Goal: Task Accomplishment & Management: Use online tool/utility

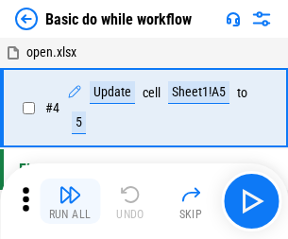
click at [70, 201] on img "button" at bounding box center [70, 194] width 23 height 23
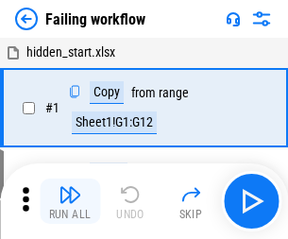
click at [70, 201] on img "button" at bounding box center [70, 194] width 23 height 23
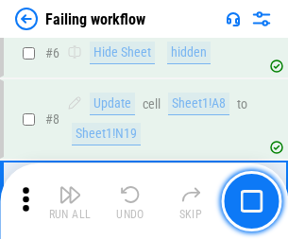
scroll to position [400, 0]
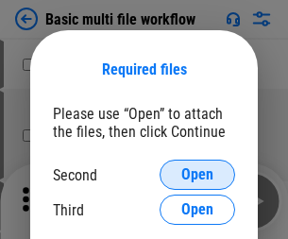
click at [197, 175] on span "Open" at bounding box center [197, 174] width 32 height 15
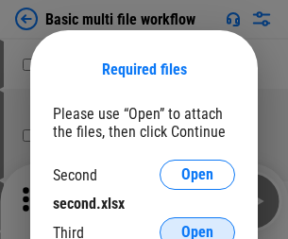
click at [197, 225] on span "Open" at bounding box center [197, 232] width 32 height 15
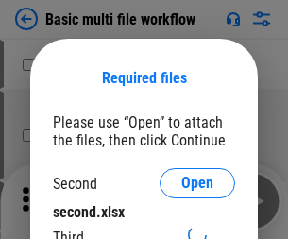
scroll to position [9, 0]
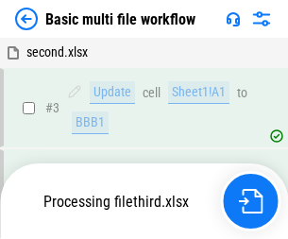
scroll to position [418, 0]
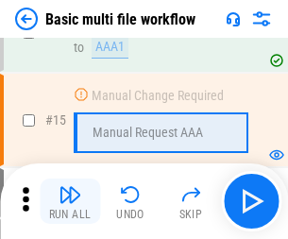
click at [70, 201] on img "button" at bounding box center [70, 194] width 23 height 23
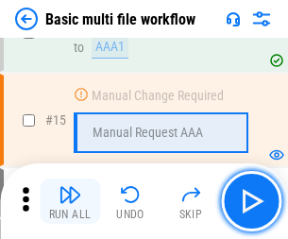
scroll to position [1257, 0]
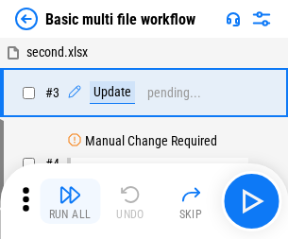
click at [70, 201] on img "button" at bounding box center [70, 194] width 23 height 23
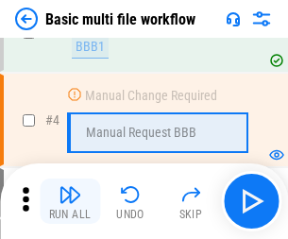
click at [70, 201] on img "button" at bounding box center [70, 194] width 23 height 23
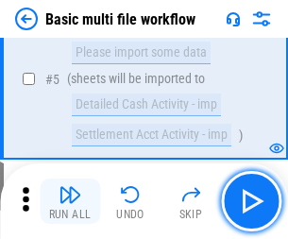
click at [70, 201] on img "button" at bounding box center [70, 194] width 23 height 23
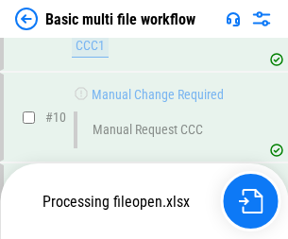
scroll to position [885, 0]
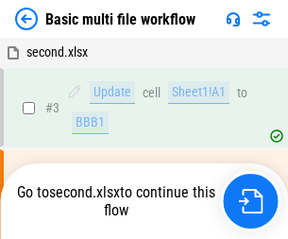
scroll to position [77, 0]
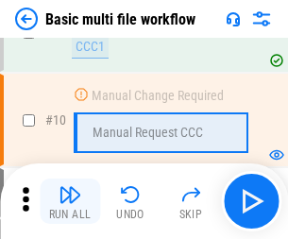
click at [70, 201] on img "button" at bounding box center [70, 194] width 23 height 23
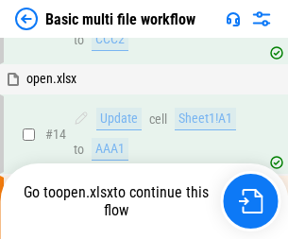
scroll to position [988, 0]
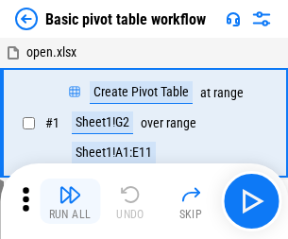
click at [70, 201] on img "button" at bounding box center [70, 194] width 23 height 23
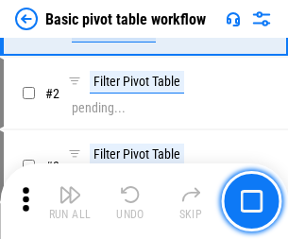
scroll to position [452, 0]
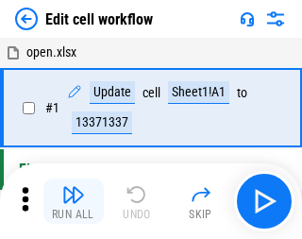
click at [70, 201] on img "button" at bounding box center [73, 194] width 23 height 23
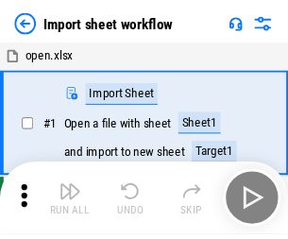
scroll to position [7, 0]
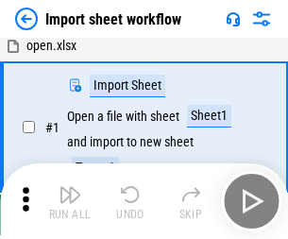
click at [70, 201] on img "button" at bounding box center [70, 194] width 23 height 23
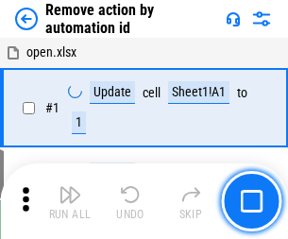
scroll to position [70, 0]
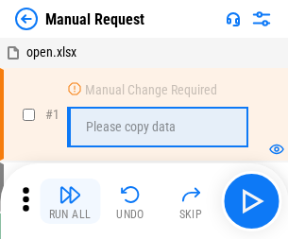
click at [70, 201] on img "button" at bounding box center [70, 194] width 23 height 23
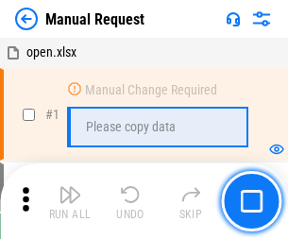
scroll to position [64, 0]
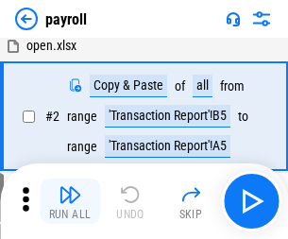
click at [70, 201] on img "button" at bounding box center [70, 194] width 23 height 23
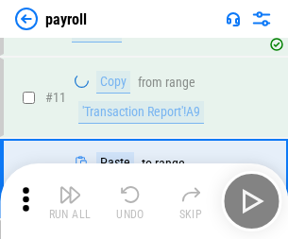
scroll to position [137, 0]
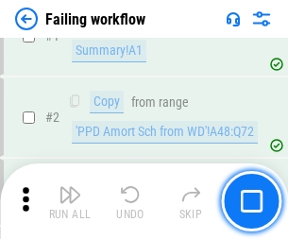
scroll to position [305, 0]
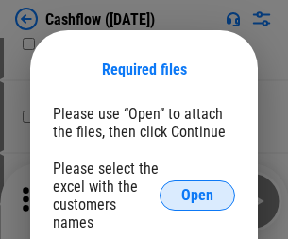
click at [197, 188] on span "Open" at bounding box center [197, 195] width 32 height 15
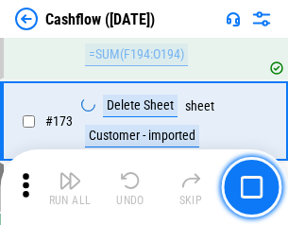
scroll to position [1999, 0]
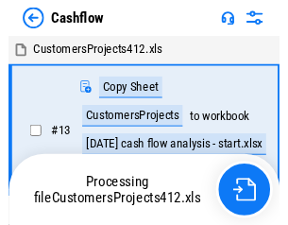
scroll to position [22, 0]
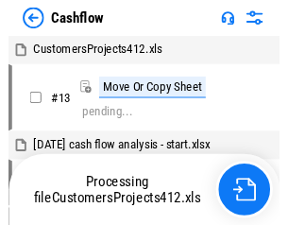
scroll to position [22, 0]
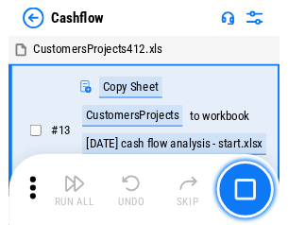
scroll to position [22, 0]
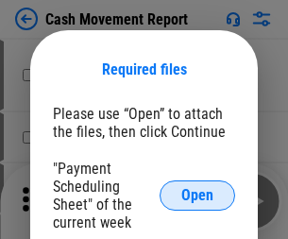
click at [197, 196] on span "Open" at bounding box center [197, 195] width 32 height 15
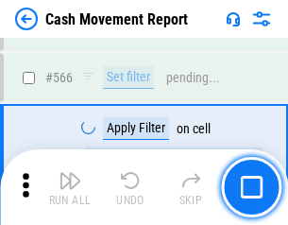
scroll to position [8657, 0]
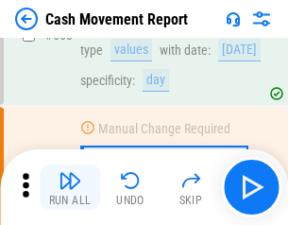
click at [70, 187] on img "button" at bounding box center [70, 180] width 23 height 23
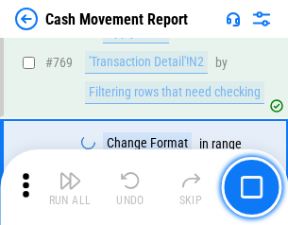
scroll to position [10496, 0]
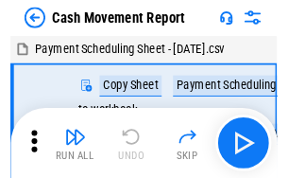
scroll to position [34, 0]
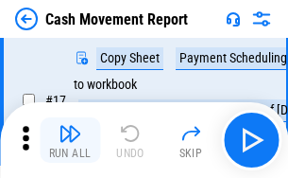
click at [70, 140] on img "button" at bounding box center [70, 133] width 23 height 23
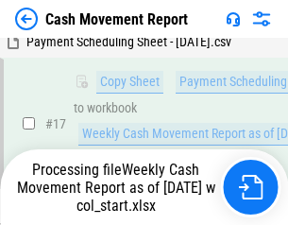
scroll to position [393, 0]
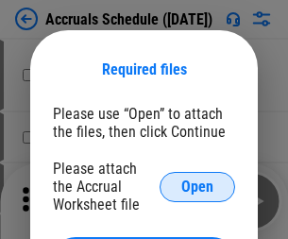
click at [197, 186] on span "Open" at bounding box center [197, 186] width 32 height 15
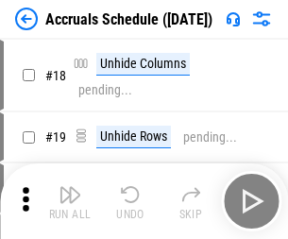
scroll to position [181, 0]
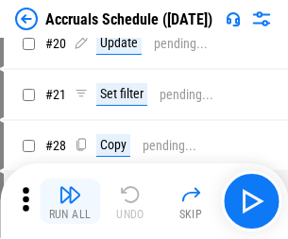
click at [70, 201] on img "button" at bounding box center [70, 194] width 23 height 23
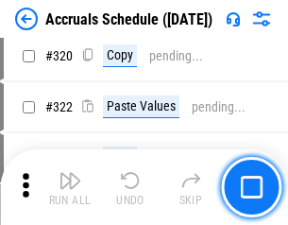
scroll to position [3513, 0]
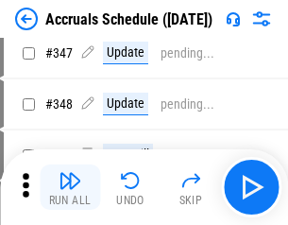
click at [70, 187] on img "button" at bounding box center [70, 180] width 23 height 23
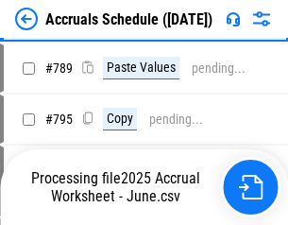
scroll to position [7934, 0]
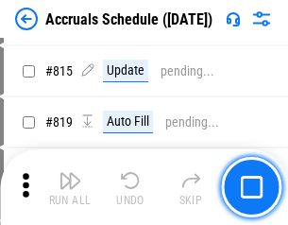
click at [70, 187] on img "button" at bounding box center [70, 180] width 23 height 23
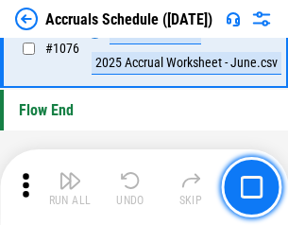
scroll to position [11313, 0]
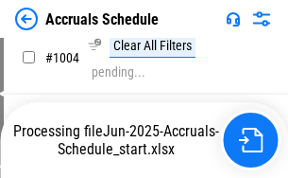
scroll to position [9703, 0]
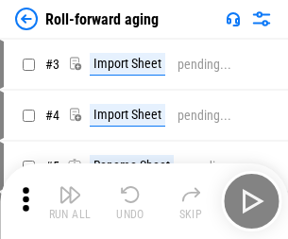
click at [70, 187] on img "button" at bounding box center [70, 194] width 23 height 23
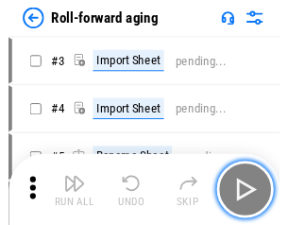
scroll to position [3, 0]
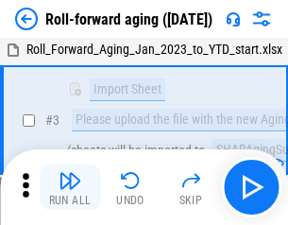
click at [70, 187] on img "button" at bounding box center [70, 180] width 23 height 23
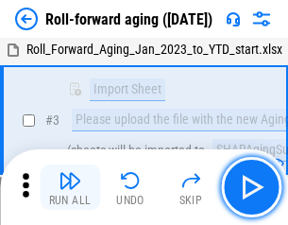
scroll to position [122, 0]
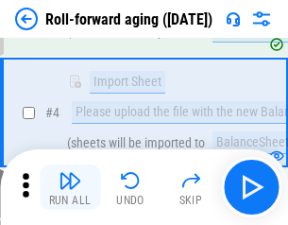
click at [70, 187] on img "button" at bounding box center [70, 180] width 23 height 23
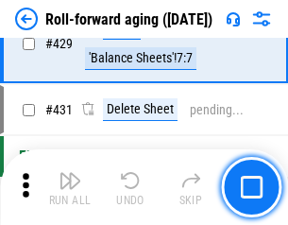
scroll to position [6550, 0]
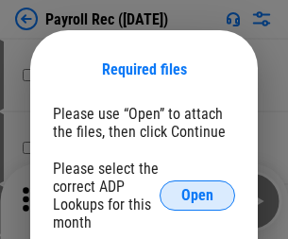
click at [197, 196] on span "Open" at bounding box center [197, 195] width 32 height 15
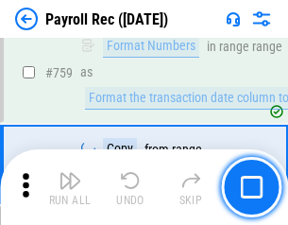
scroll to position [11343, 0]
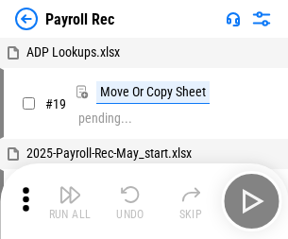
click at [70, 201] on img "button" at bounding box center [70, 194] width 23 height 23
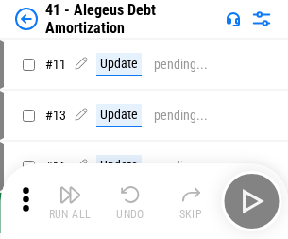
click at [70, 201] on img "button" at bounding box center [70, 194] width 23 height 23
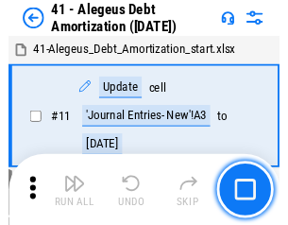
scroll to position [233, 0]
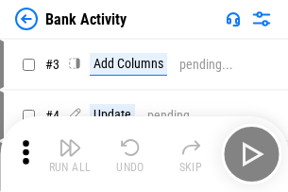
click at [70, 154] on img "button" at bounding box center [70, 147] width 23 height 23
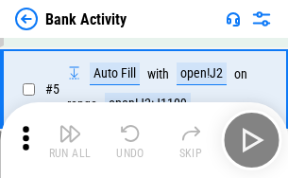
scroll to position [100, 0]
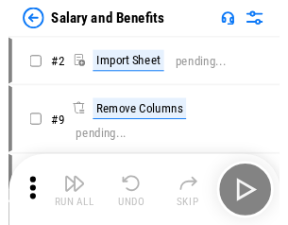
scroll to position [26, 0]
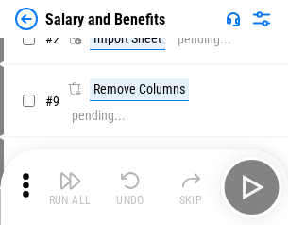
click at [70, 187] on img "button" at bounding box center [70, 180] width 23 height 23
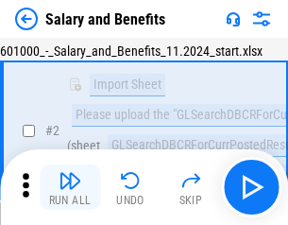
click at [70, 187] on img "button" at bounding box center [70, 180] width 23 height 23
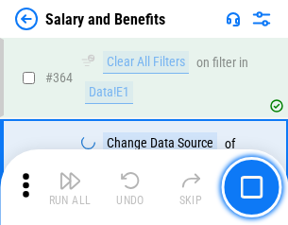
scroll to position [8895, 0]
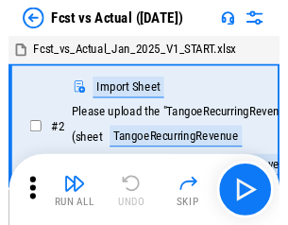
scroll to position [25, 0]
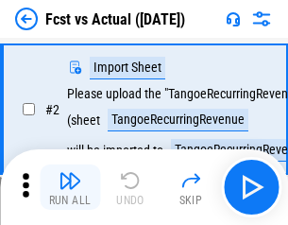
click at [70, 187] on img "button" at bounding box center [70, 180] width 23 height 23
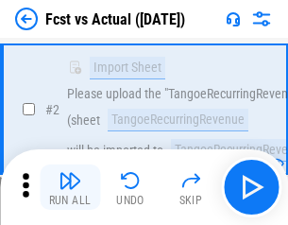
click at [70, 187] on img "button" at bounding box center [70, 180] width 23 height 23
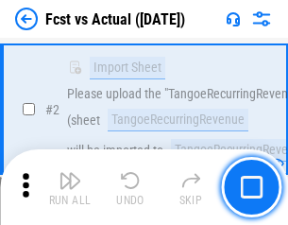
scroll to position [177, 0]
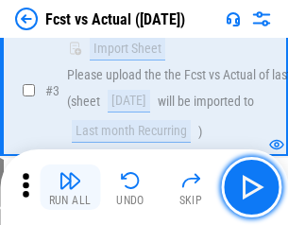
click at [70, 187] on img "button" at bounding box center [70, 180] width 23 height 23
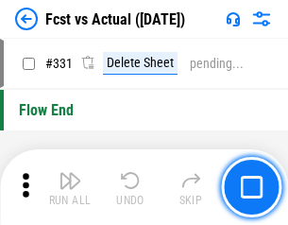
scroll to position [9041, 0]
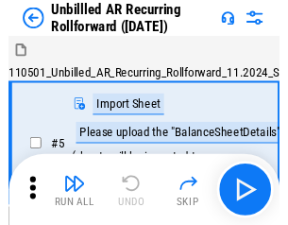
scroll to position [41, 0]
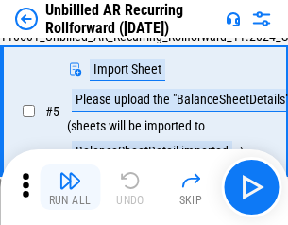
click at [70, 187] on img "button" at bounding box center [70, 180] width 23 height 23
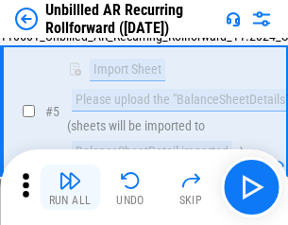
click at [70, 187] on img "button" at bounding box center [70, 180] width 23 height 23
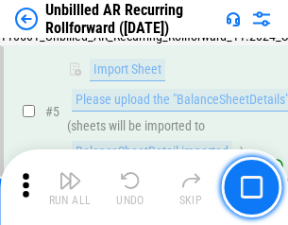
scroll to position [178, 0]
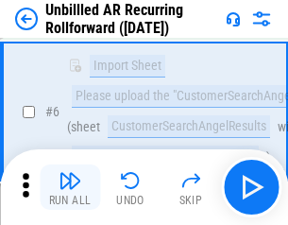
click at [70, 187] on img "button" at bounding box center [70, 180] width 23 height 23
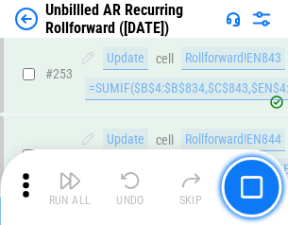
scroll to position [6416, 0]
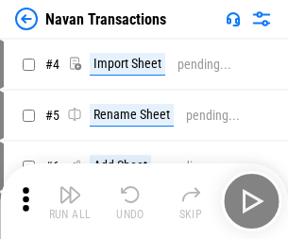
click at [70, 187] on img "button" at bounding box center [70, 194] width 23 height 23
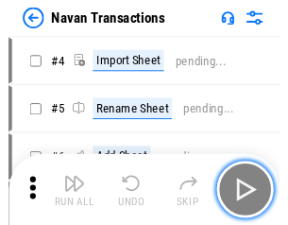
scroll to position [30, 0]
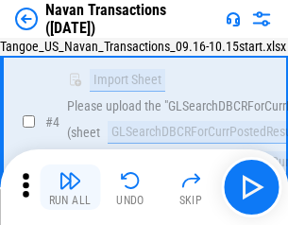
click at [70, 187] on img "button" at bounding box center [70, 180] width 23 height 23
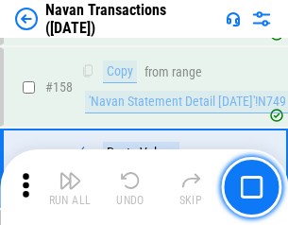
scroll to position [6124, 0]
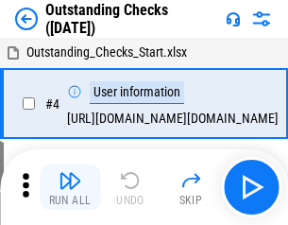
click at [70, 187] on img "button" at bounding box center [70, 180] width 23 height 23
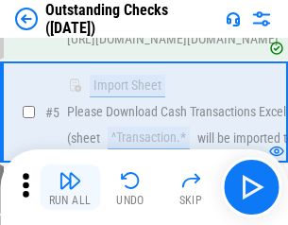
click at [70, 187] on img "button" at bounding box center [70, 180] width 23 height 23
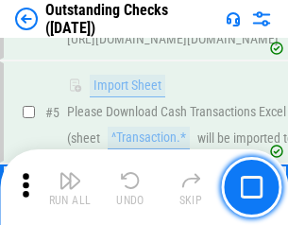
scroll to position [197, 0]
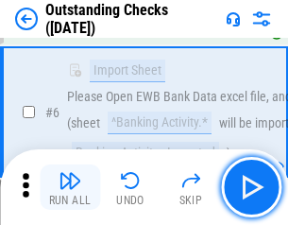
click at [70, 187] on img "button" at bounding box center [70, 180] width 23 height 23
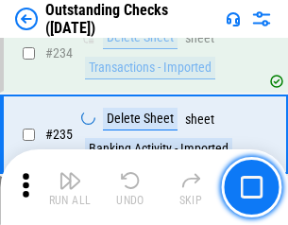
scroll to position [5736, 0]
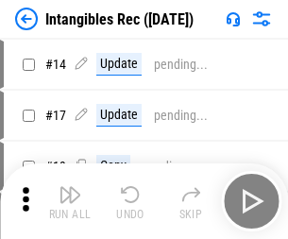
click at [70, 201] on img "button" at bounding box center [70, 194] width 23 height 23
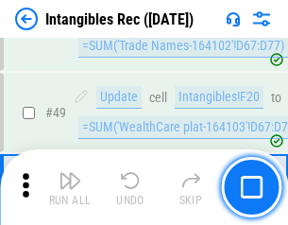
scroll to position [736, 0]
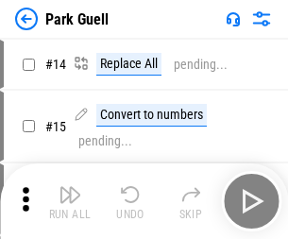
click at [70, 187] on img "button" at bounding box center [70, 194] width 23 height 23
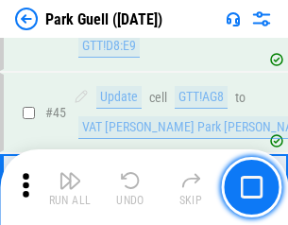
scroll to position [2362, 0]
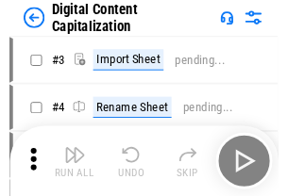
scroll to position [55, 0]
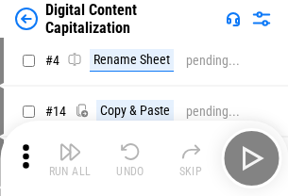
click at [70, 159] on img "button" at bounding box center [70, 152] width 23 height 23
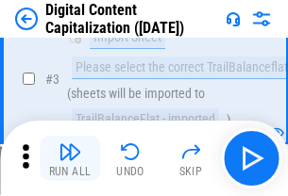
click at [70, 159] on img "button" at bounding box center [70, 152] width 23 height 23
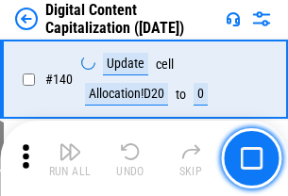
scroll to position [2003, 0]
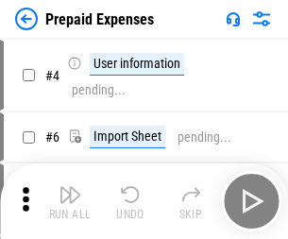
click at [70, 187] on img "button" at bounding box center [70, 194] width 23 height 23
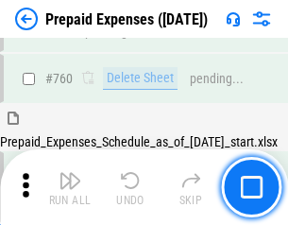
scroll to position [5235, 0]
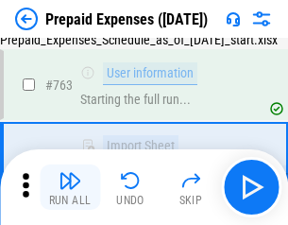
click at [70, 187] on img "button" at bounding box center [70, 180] width 23 height 23
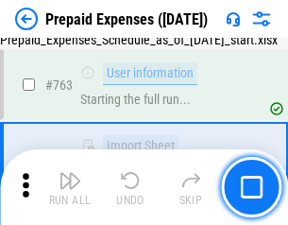
scroll to position [5347, 0]
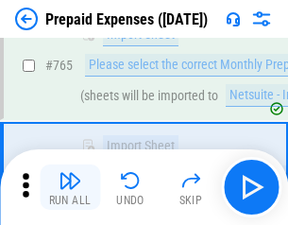
click at [70, 187] on img "button" at bounding box center [70, 180] width 23 height 23
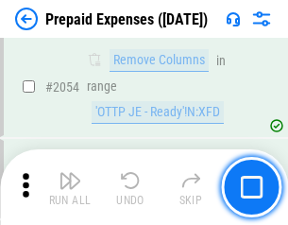
scroll to position [19744, 0]
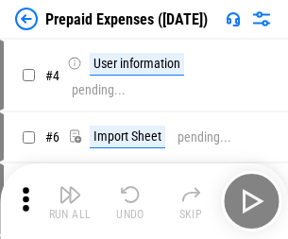
click at [70, 201] on img "button" at bounding box center [70, 194] width 23 height 23
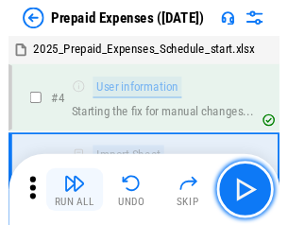
scroll to position [83, 0]
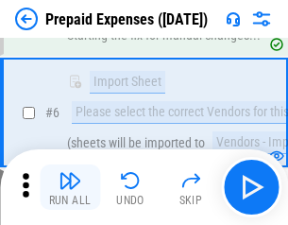
click at [70, 187] on img "button" at bounding box center [70, 180] width 23 height 23
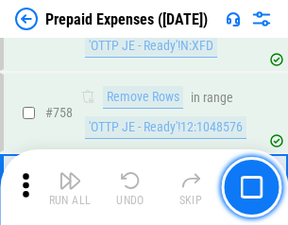
scroll to position [6730, 0]
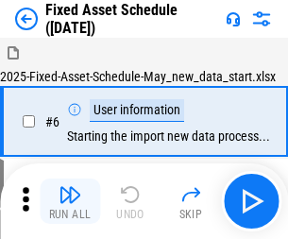
click at [70, 201] on img "button" at bounding box center [70, 194] width 23 height 23
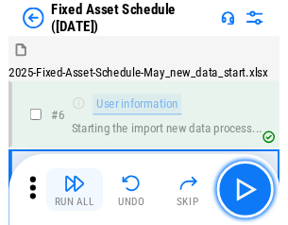
scroll to position [102, 0]
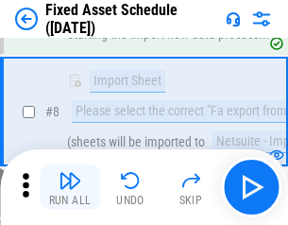
click at [70, 187] on img "button" at bounding box center [70, 180] width 23 height 23
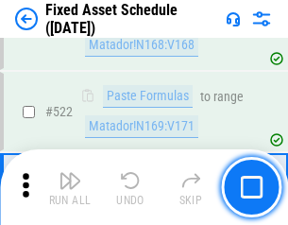
scroll to position [6565, 0]
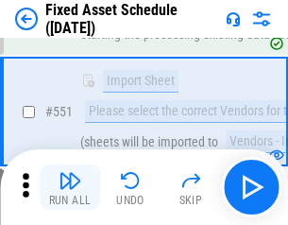
click at [70, 187] on img "button" at bounding box center [70, 180] width 23 height 23
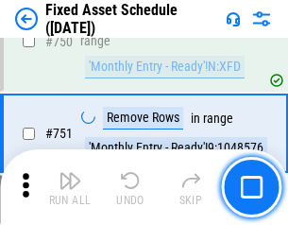
scroll to position [9209, 0]
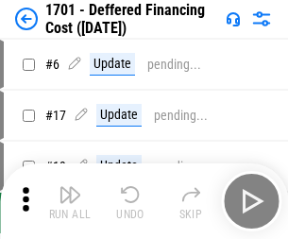
click at [70, 201] on img "button" at bounding box center [70, 194] width 23 height 23
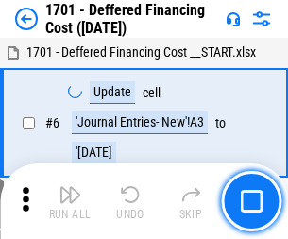
scroll to position [227, 0]
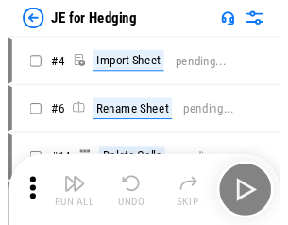
scroll to position [3, 0]
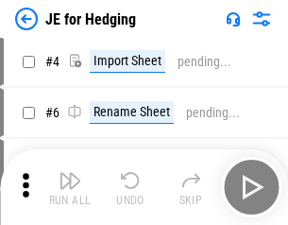
click at [70, 187] on img "button" at bounding box center [70, 180] width 23 height 23
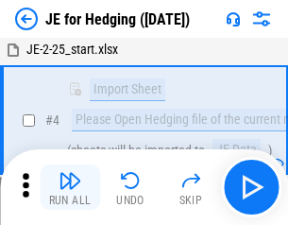
click at [70, 187] on img "button" at bounding box center [70, 180] width 23 height 23
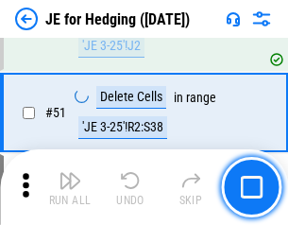
scroll to position [1223, 0]
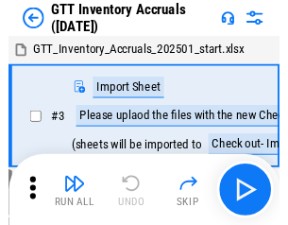
scroll to position [3, 0]
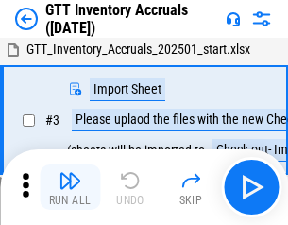
click at [70, 187] on img "button" at bounding box center [70, 180] width 23 height 23
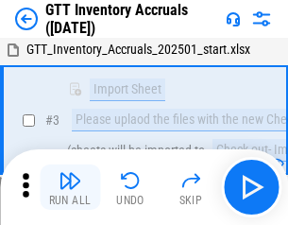
click at [70, 187] on img "button" at bounding box center [70, 180] width 23 height 23
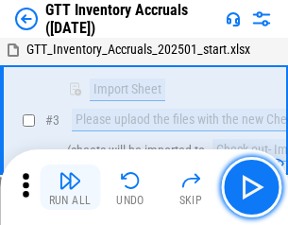
scroll to position [122, 0]
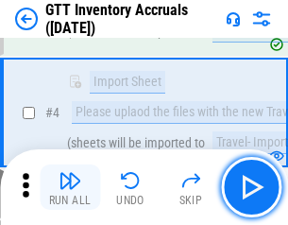
click at [70, 187] on img "button" at bounding box center [70, 180] width 23 height 23
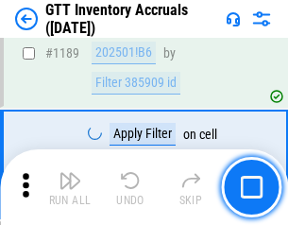
scroll to position [15424, 0]
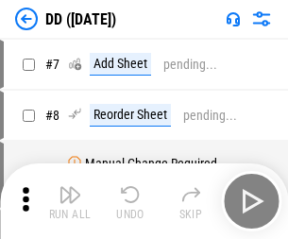
click at [70, 201] on img "button" at bounding box center [70, 194] width 23 height 23
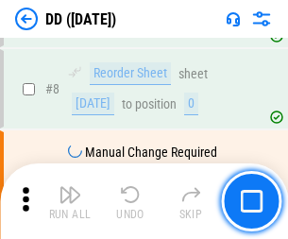
scroll to position [182, 0]
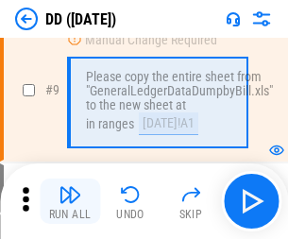
click at [70, 201] on img "button" at bounding box center [70, 194] width 23 height 23
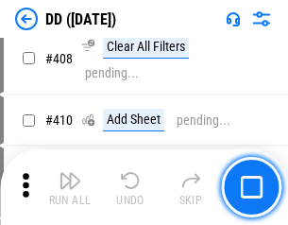
scroll to position [8451, 0]
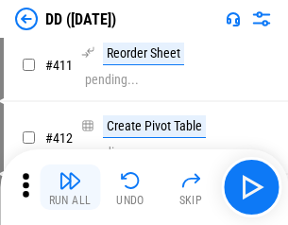
click at [70, 187] on img "button" at bounding box center [70, 180] width 23 height 23
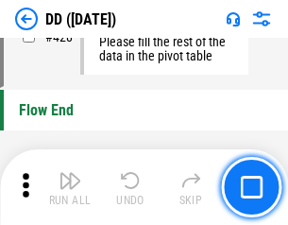
scroll to position [9040, 0]
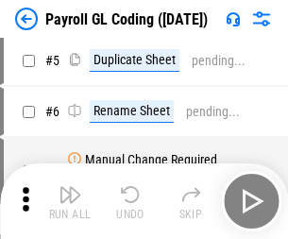
click at [70, 201] on img "button" at bounding box center [70, 194] width 23 height 23
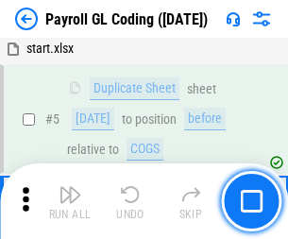
scroll to position [227, 0]
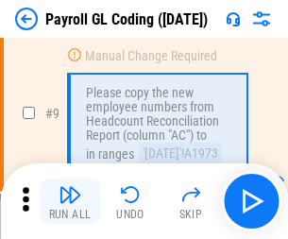
click at [70, 201] on img "button" at bounding box center [70, 194] width 23 height 23
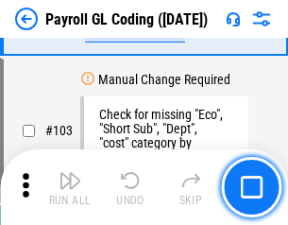
scroll to position [4431, 0]
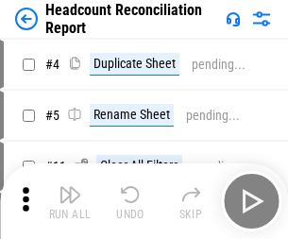
click at [70, 201] on img "button" at bounding box center [70, 194] width 23 height 23
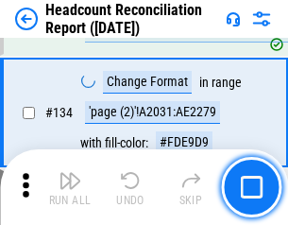
scroll to position [2270, 0]
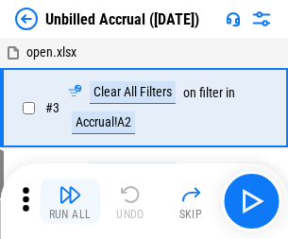
click at [70, 201] on img "button" at bounding box center [70, 194] width 23 height 23
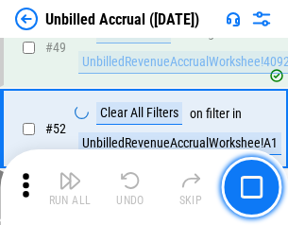
scroll to position [1713, 0]
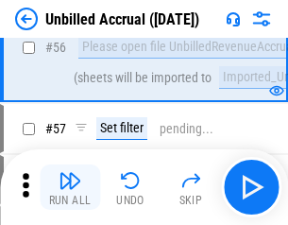
click at [70, 187] on img "button" at bounding box center [70, 180] width 23 height 23
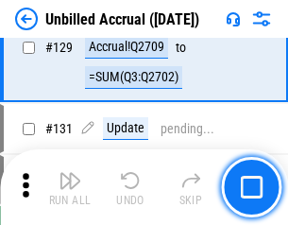
scroll to position [5626, 0]
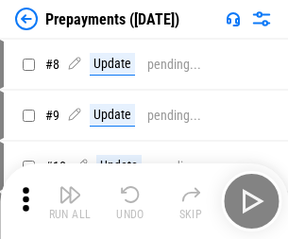
click at [70, 201] on img "button" at bounding box center [70, 194] width 23 height 23
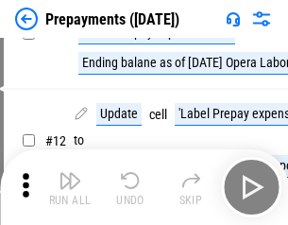
scroll to position [118, 0]
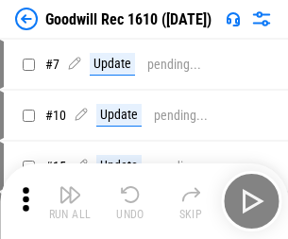
click at [70, 201] on img "button" at bounding box center [70, 194] width 23 height 23
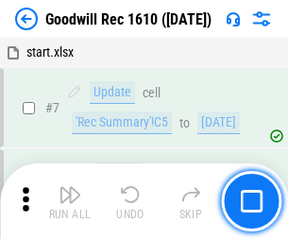
scroll to position [323, 0]
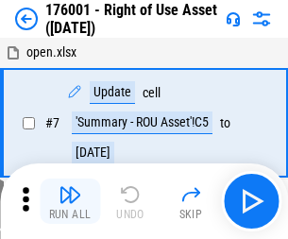
click at [70, 201] on img "button" at bounding box center [70, 194] width 23 height 23
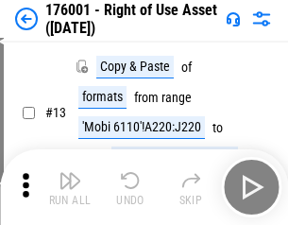
scroll to position [122, 0]
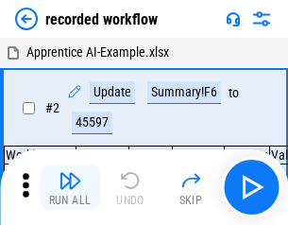
click at [70, 187] on img "button" at bounding box center [70, 180] width 23 height 23
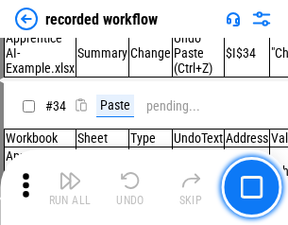
scroll to position [5904, 0]
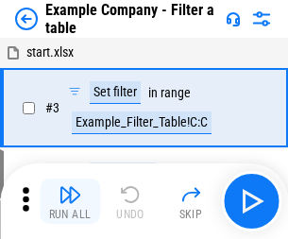
click at [70, 201] on img "button" at bounding box center [70, 194] width 23 height 23
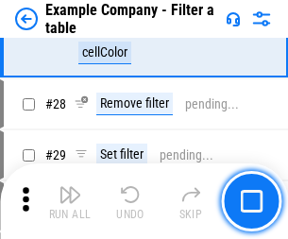
scroll to position [1728, 0]
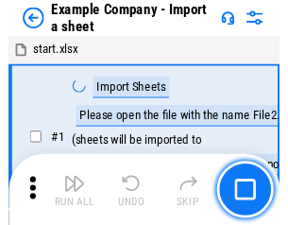
scroll to position [29, 0]
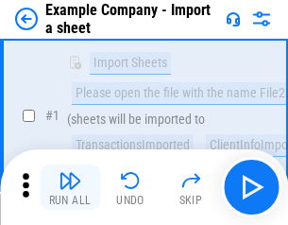
click at [70, 187] on img "button" at bounding box center [70, 180] width 23 height 23
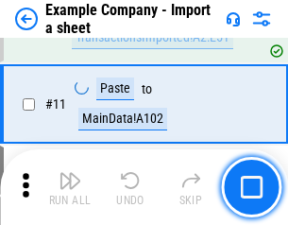
scroll to position [417, 0]
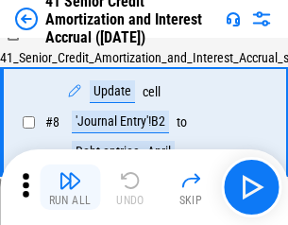
click at [70, 187] on img "button" at bounding box center [70, 180] width 23 height 23
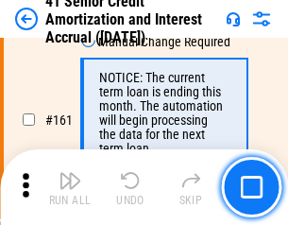
click at [70, 187] on img "button" at bounding box center [70, 180] width 23 height 23
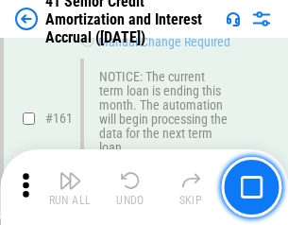
scroll to position [2020, 0]
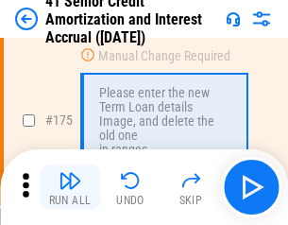
click at [70, 187] on img "button" at bounding box center [70, 180] width 23 height 23
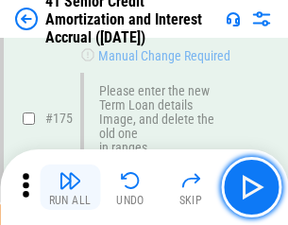
scroll to position [2212, 0]
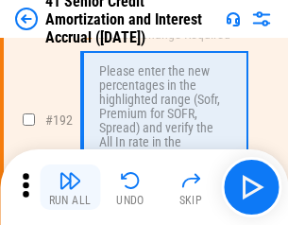
click at [70, 187] on img "button" at bounding box center [70, 180] width 23 height 23
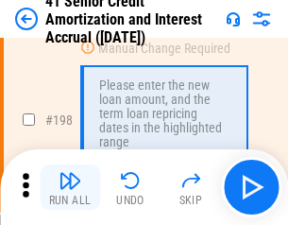
click at [70, 187] on img "button" at bounding box center [70, 180] width 23 height 23
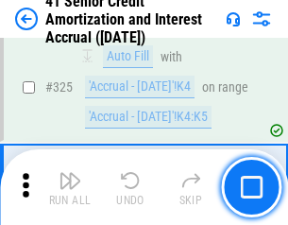
scroll to position [4825, 0]
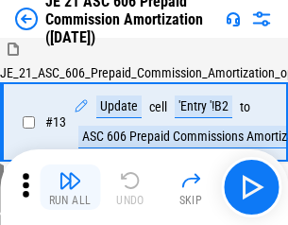
click at [70, 187] on img "button" at bounding box center [70, 180] width 23 height 23
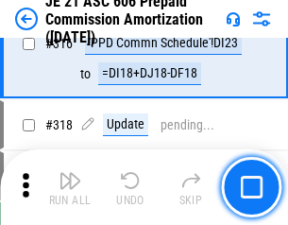
scroll to position [3527, 0]
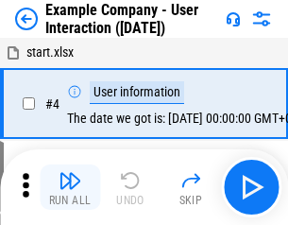
click at [70, 187] on img "button" at bounding box center [70, 180] width 23 height 23
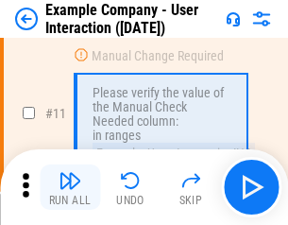
click at [70, 187] on img "button" at bounding box center [70, 180] width 23 height 23
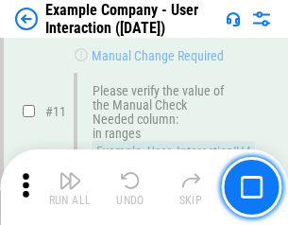
scroll to position [409, 0]
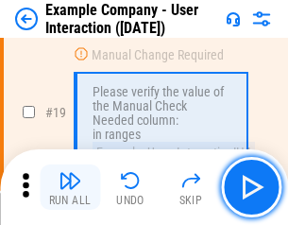
click at [70, 187] on img "button" at bounding box center [70, 180] width 23 height 23
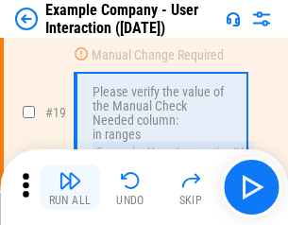
click at [70, 187] on img "button" at bounding box center [70, 180] width 23 height 23
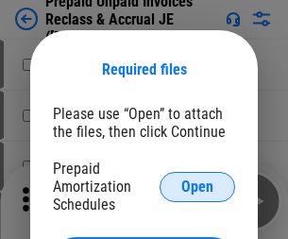
click at [197, 186] on span "Open" at bounding box center [197, 186] width 32 height 15
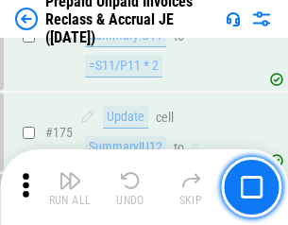
scroll to position [2550, 0]
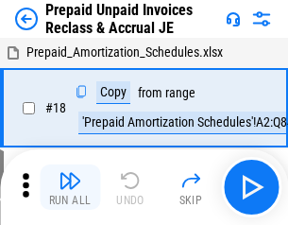
click at [70, 187] on img "button" at bounding box center [70, 180] width 23 height 23
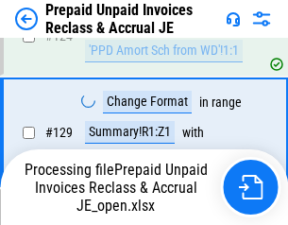
scroll to position [1643, 0]
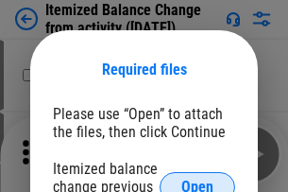
click at [197, 179] on span "Open" at bounding box center [197, 186] width 32 height 15
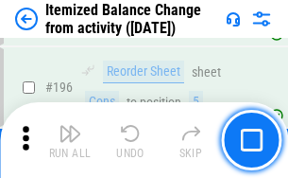
scroll to position [3635, 0]
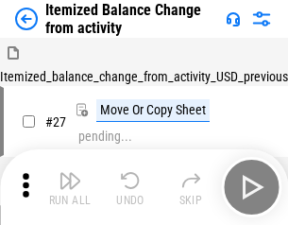
scroll to position [29, 0]
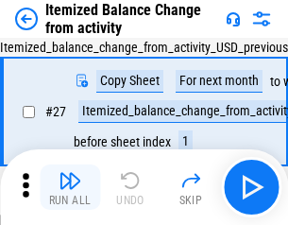
click at [70, 187] on img "button" at bounding box center [70, 180] width 23 height 23
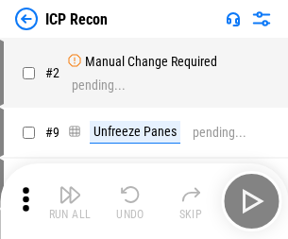
scroll to position [9, 0]
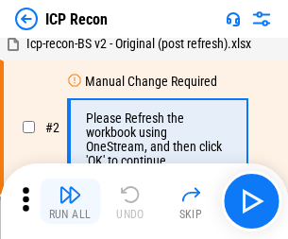
click at [70, 201] on img "button" at bounding box center [70, 194] width 23 height 23
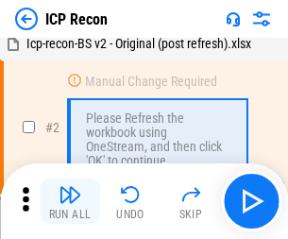
click at [70, 201] on img "button" at bounding box center [70, 194] width 23 height 23
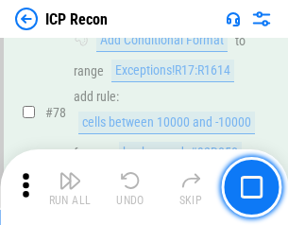
scroll to position [1851, 0]
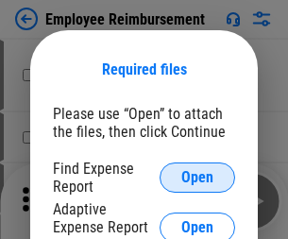
click at [197, 178] on span "Open" at bounding box center [197, 177] width 32 height 15
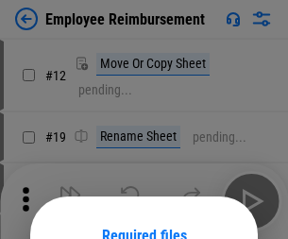
scroll to position [166, 0]
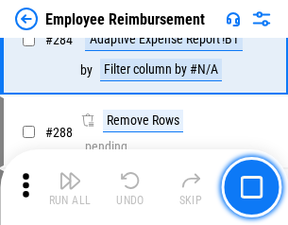
scroll to position [5134, 0]
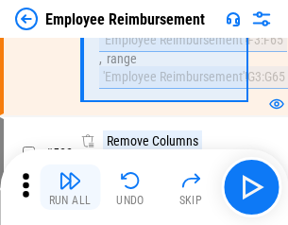
click at [70, 187] on img "button" at bounding box center [70, 180] width 23 height 23
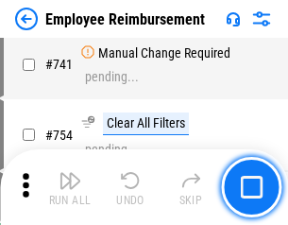
scroll to position [13252, 0]
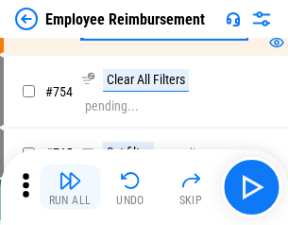
click at [70, 187] on img "button" at bounding box center [70, 180] width 23 height 23
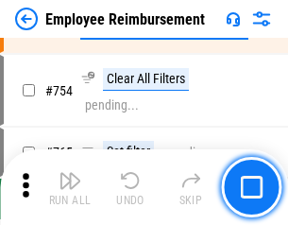
click at [70, 187] on img "button" at bounding box center [70, 180] width 23 height 23
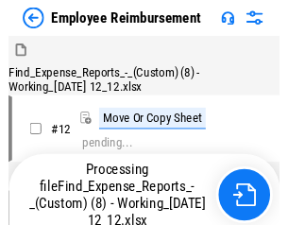
scroll to position [64, 0]
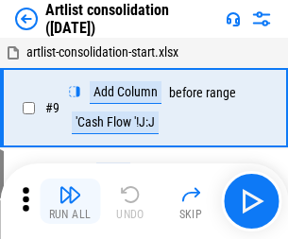
click at [70, 201] on img "button" at bounding box center [70, 194] width 23 height 23
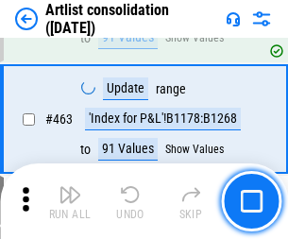
scroll to position [8271, 0]
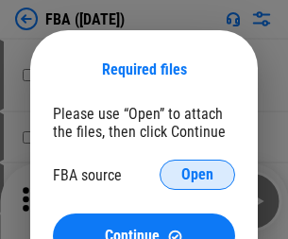
click at [197, 175] on span "Open" at bounding box center [197, 174] width 32 height 15
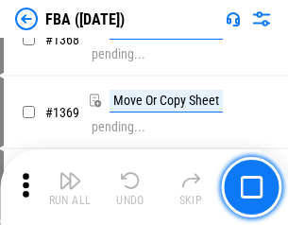
scroll to position [20285, 0]
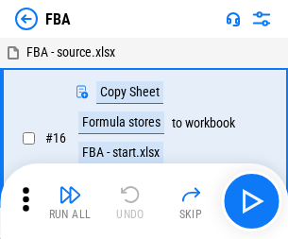
scroll to position [19, 0]
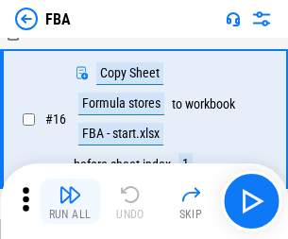
click at [70, 201] on img "button" at bounding box center [70, 194] width 23 height 23
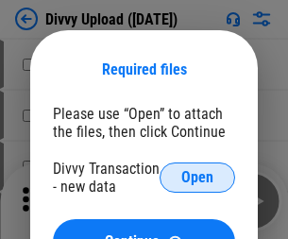
click at [197, 178] on span "Open" at bounding box center [197, 177] width 32 height 15
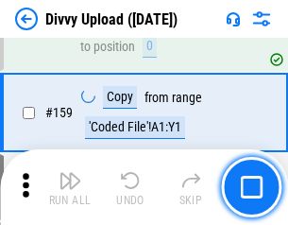
scroll to position [1956, 0]
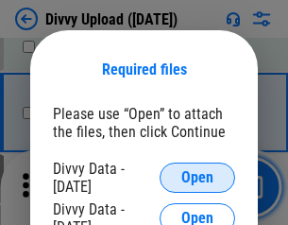
click at [197, 178] on span "Open" at bounding box center [197, 177] width 32 height 15
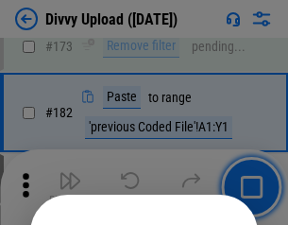
scroll to position [2120, 0]
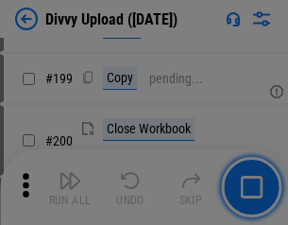
scroll to position [2747, 0]
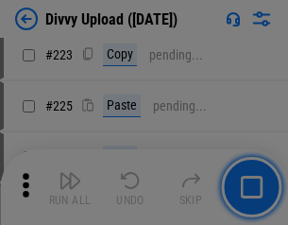
scroll to position [3769, 0]
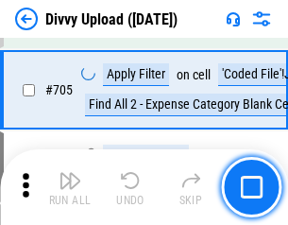
scroll to position [12921, 0]
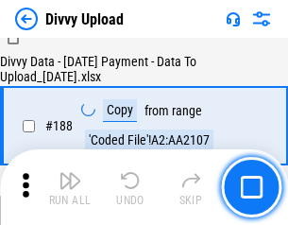
scroll to position [2223, 0]
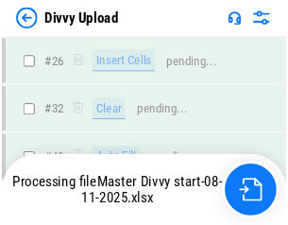
scroll to position [1956, 0]
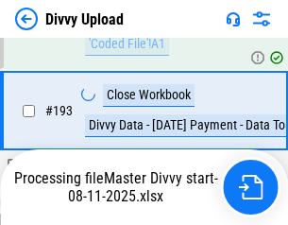
scroll to position [2530, 0]
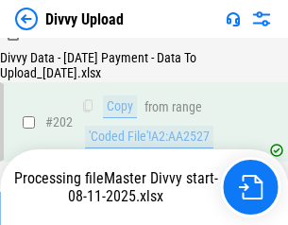
scroll to position [3056, 0]
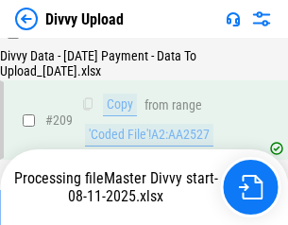
scroll to position [3473, 0]
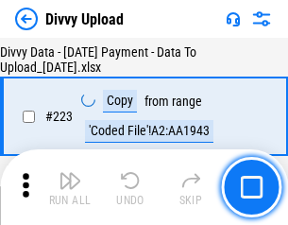
scroll to position [4306, 0]
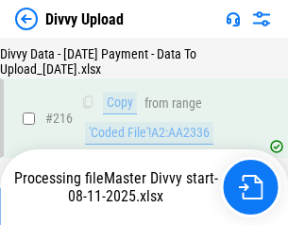
scroll to position [3904, 0]
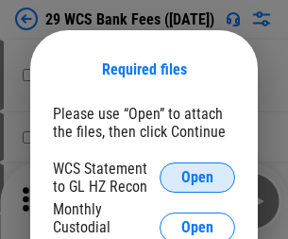
click at [197, 178] on span "Open" at bounding box center [197, 177] width 32 height 15
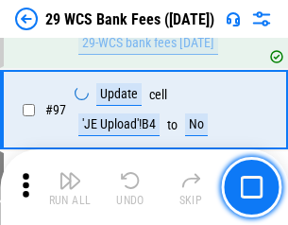
scroll to position [1841, 0]
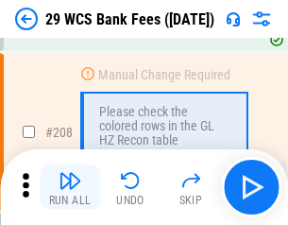
click at [70, 187] on img "button" at bounding box center [70, 180] width 23 height 23
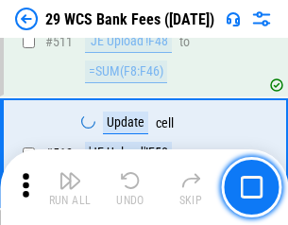
scroll to position [9503, 0]
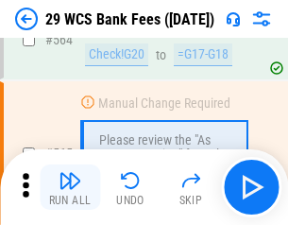
click at [70, 187] on img "button" at bounding box center [70, 180] width 23 height 23
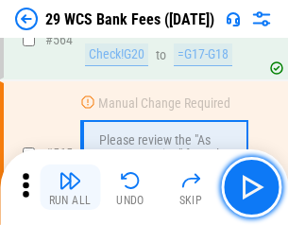
scroll to position [10215, 0]
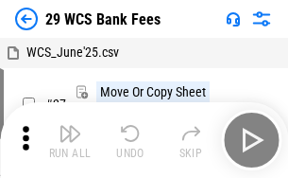
scroll to position [34, 0]
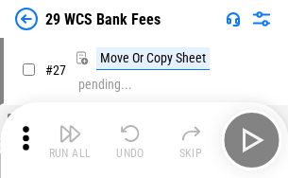
click at [70, 140] on img "button" at bounding box center [70, 133] width 23 height 23
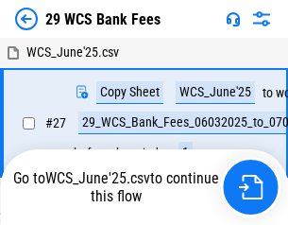
scroll to position [10, 0]
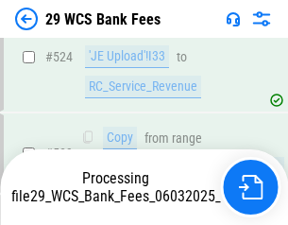
scroll to position [9971, 0]
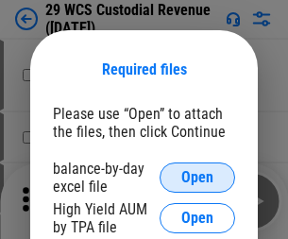
click at [197, 178] on span "Open" at bounding box center [197, 177] width 32 height 15
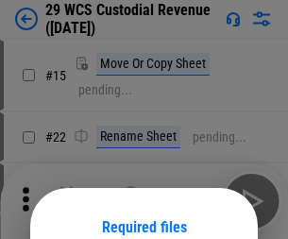
scroll to position [158, 0]
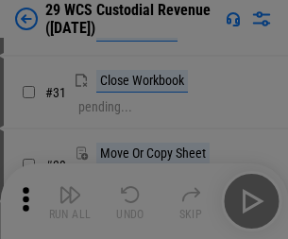
scroll to position [405, 0]
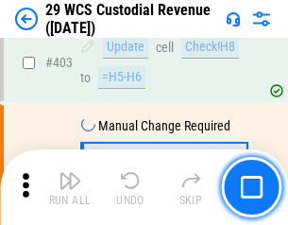
scroll to position [8749, 0]
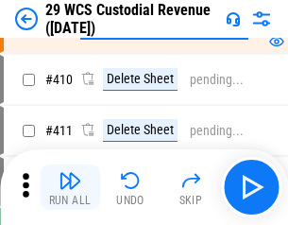
click at [70, 187] on img "button" at bounding box center [70, 180] width 23 height 23
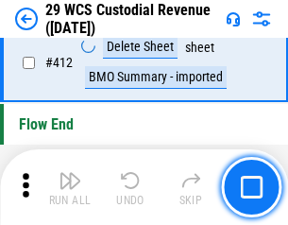
scroll to position [9021, 0]
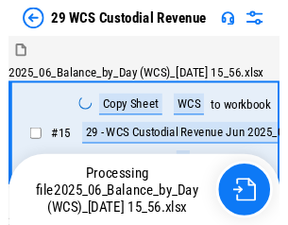
scroll to position [45, 0]
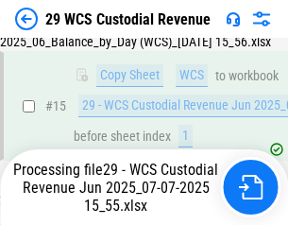
scroll to position [428, 0]
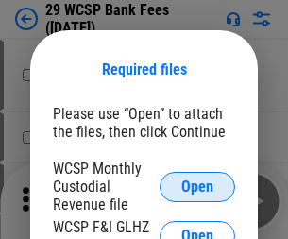
click at [197, 186] on span "Open" at bounding box center [197, 186] width 32 height 15
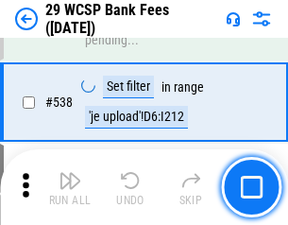
scroll to position [7257, 0]
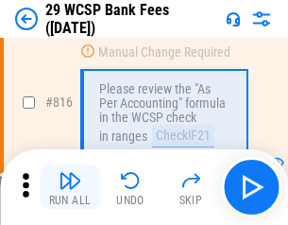
click at [70, 187] on img "button" at bounding box center [70, 180] width 23 height 23
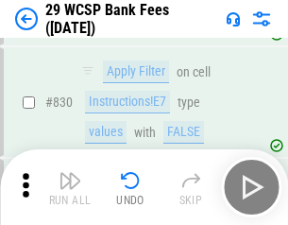
scroll to position [11984, 0]
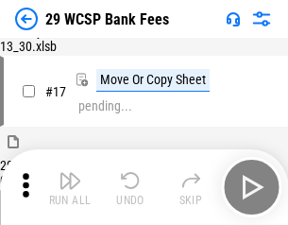
click at [70, 187] on img "button" at bounding box center [70, 180] width 23 height 23
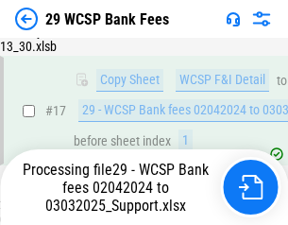
scroll to position [332, 0]
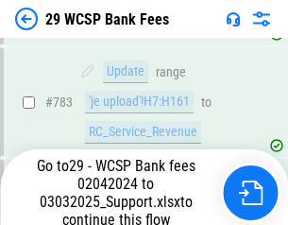
scroll to position [11165, 0]
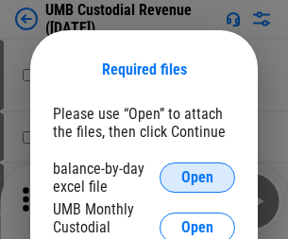
click at [197, 178] on span "Open" at bounding box center [197, 177] width 32 height 15
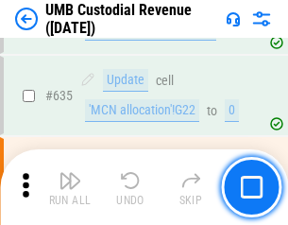
scroll to position [9885, 0]
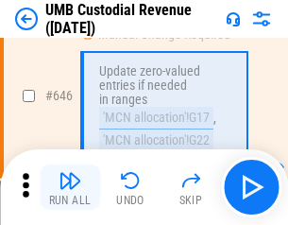
click at [70, 187] on img "button" at bounding box center [70, 180] width 23 height 23
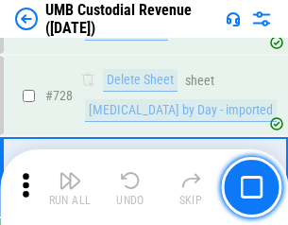
scroll to position [11652, 0]
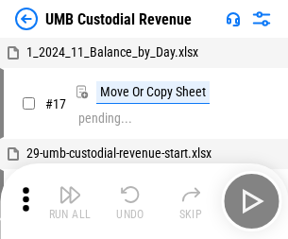
scroll to position [14, 0]
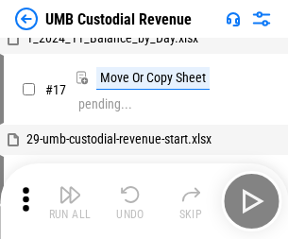
click at [70, 201] on img "button" at bounding box center [70, 194] width 23 height 23
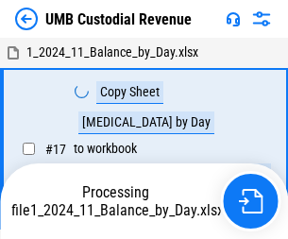
scroll to position [14, 0]
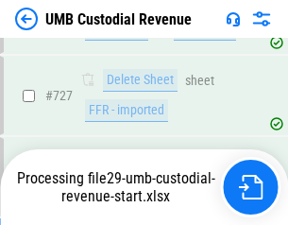
scroll to position [11608, 0]
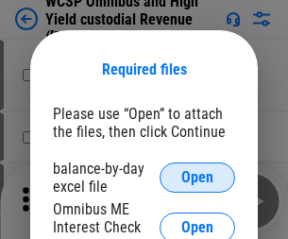
click at [197, 178] on span "Open" at bounding box center [197, 177] width 32 height 15
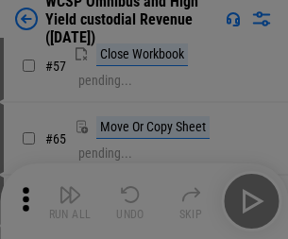
scroll to position [824, 0]
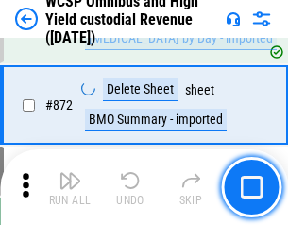
scroll to position [15986, 0]
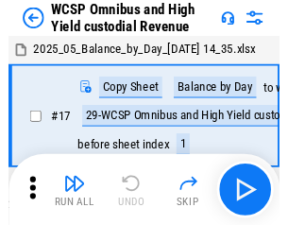
scroll to position [10, 0]
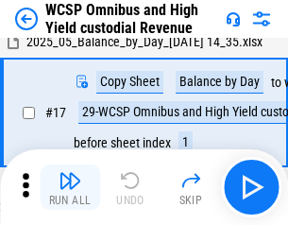
click at [70, 187] on img "button" at bounding box center [70, 180] width 23 height 23
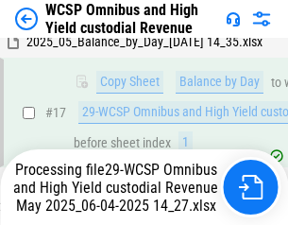
scroll to position [393, 0]
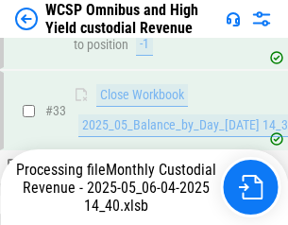
scroll to position [1381, 0]
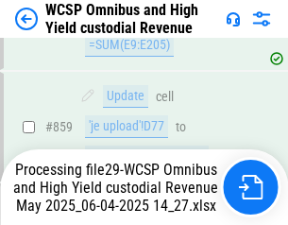
scroll to position [15861, 0]
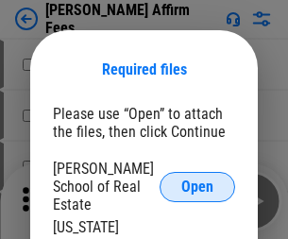
click at [197, 179] on span "Open" at bounding box center [197, 186] width 32 height 15
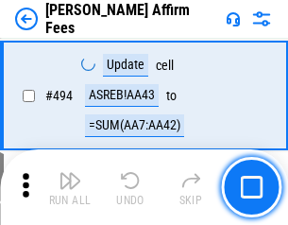
scroll to position [5136, 0]
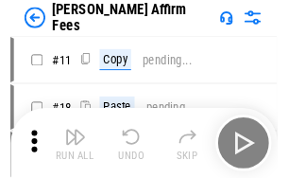
scroll to position [19, 0]
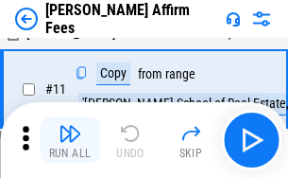
click at [70, 140] on img "button" at bounding box center [70, 133] width 23 height 23
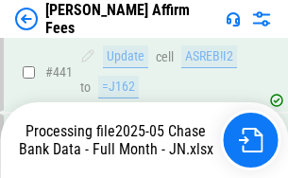
scroll to position [4888, 0]
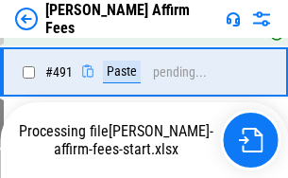
scroll to position [5160, 0]
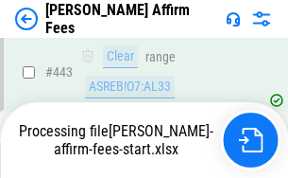
scroll to position [4954, 0]
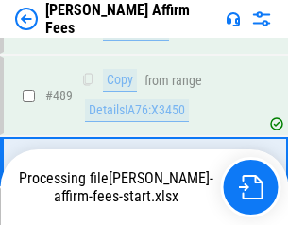
scroll to position [4930, 0]
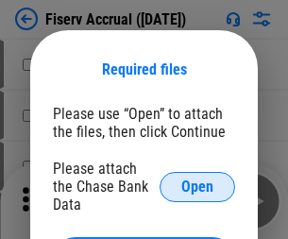
click at [197, 179] on span "Open" at bounding box center [197, 186] width 32 height 15
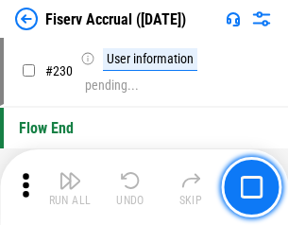
scroll to position [5985, 0]
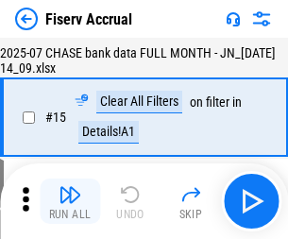
click at [70, 201] on img "button" at bounding box center [70, 194] width 23 height 23
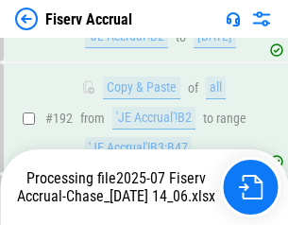
scroll to position [5089, 0]
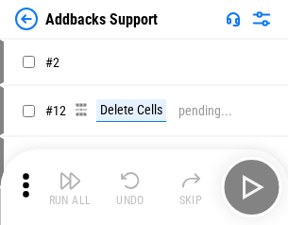
click at [70, 187] on img "button" at bounding box center [70, 180] width 23 height 23
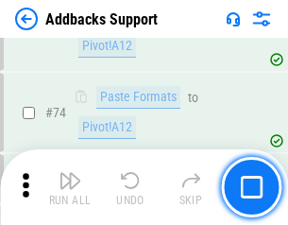
scroll to position [1375, 0]
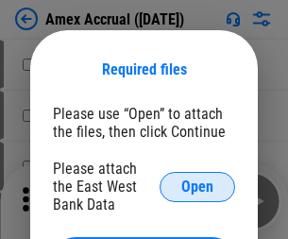
click at [197, 186] on span "Open" at bounding box center [197, 186] width 32 height 15
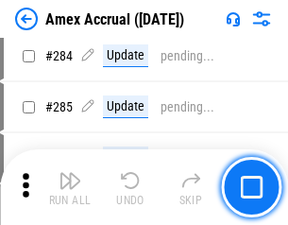
scroll to position [5172, 0]
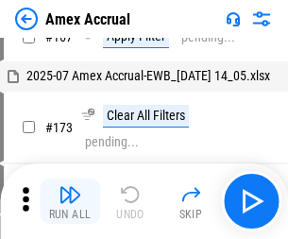
click at [70, 201] on img "button" at bounding box center [70, 194] width 23 height 23
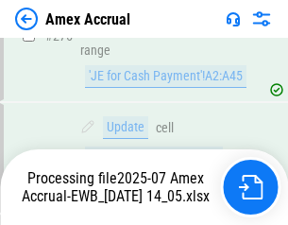
scroll to position [5747, 0]
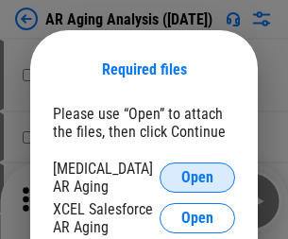
click at [197, 175] on span "Open" at bounding box center [197, 177] width 32 height 15
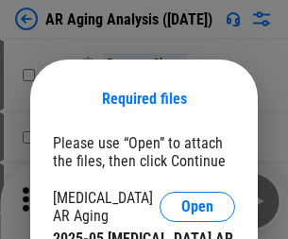
scroll to position [29, 0]
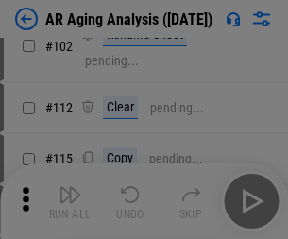
scroll to position [260, 0]
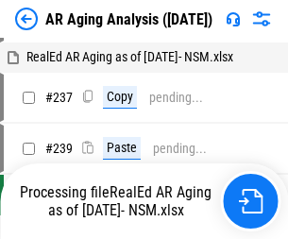
scroll to position [19, 0]
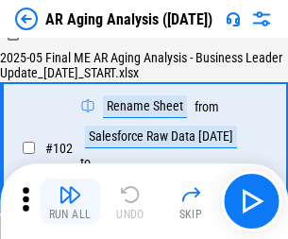
click at [70, 201] on img "button" at bounding box center [70, 194] width 23 height 23
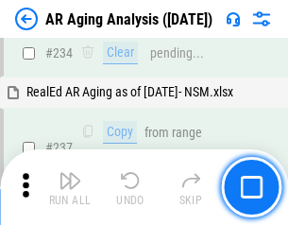
scroll to position [2928, 0]
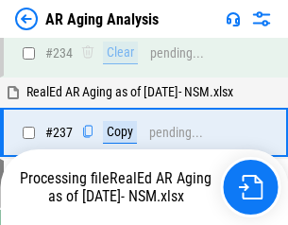
scroll to position [2906, 0]
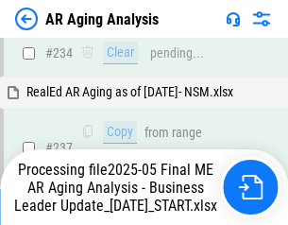
scroll to position [2906, 0]
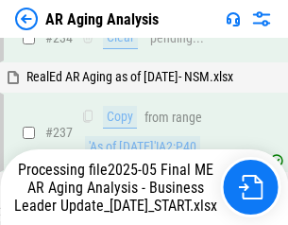
scroll to position [2985, 0]
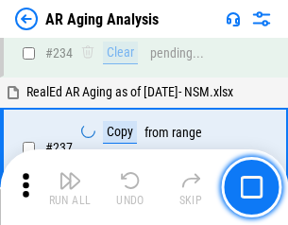
scroll to position [2906, 0]
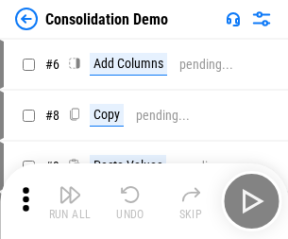
click at [70, 201] on img "button" at bounding box center [70, 194] width 23 height 23
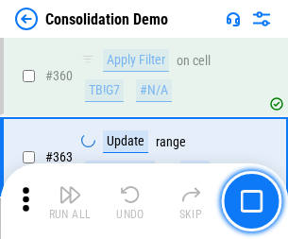
scroll to position [6331, 0]
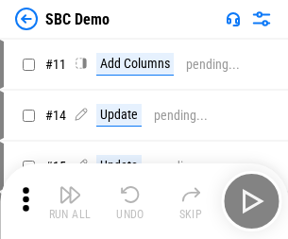
click at [70, 201] on img "button" at bounding box center [70, 194] width 23 height 23
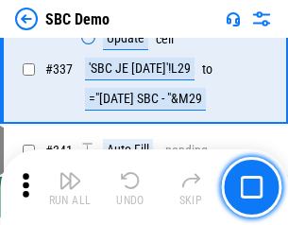
scroll to position [4969, 0]
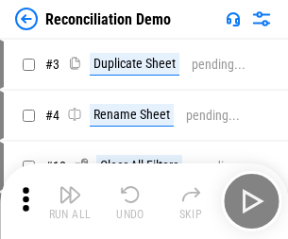
click at [70, 201] on img "button" at bounding box center [70, 194] width 23 height 23
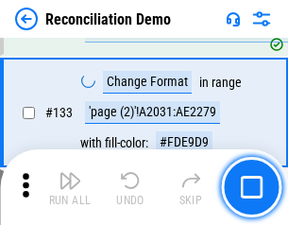
scroll to position [2243, 0]
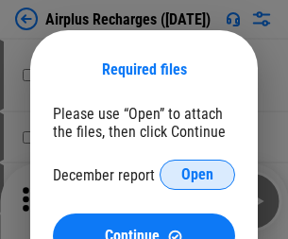
click at [197, 175] on span "Open" at bounding box center [197, 174] width 32 height 15
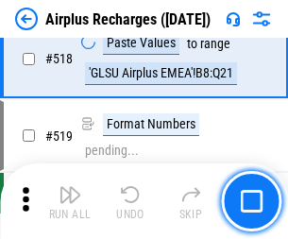
scroll to position [8128, 0]
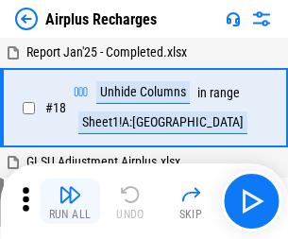
click at [70, 201] on img "button" at bounding box center [70, 194] width 23 height 23
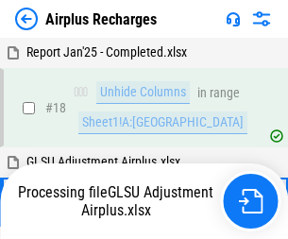
scroll to position [83, 0]
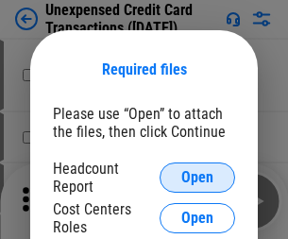
click at [197, 178] on span "Open" at bounding box center [197, 177] width 32 height 15
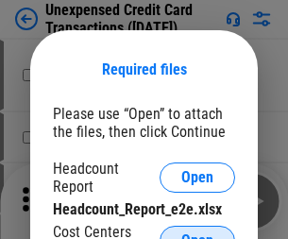
click at [197, 233] on span "Open" at bounding box center [197, 240] width 32 height 15
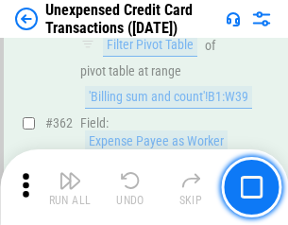
scroll to position [4857, 0]
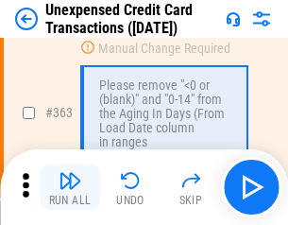
click at [70, 187] on img "button" at bounding box center [70, 180] width 23 height 23
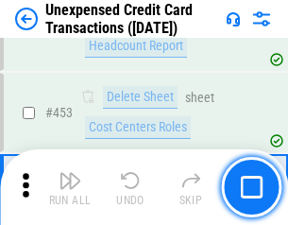
scroll to position [6442, 0]
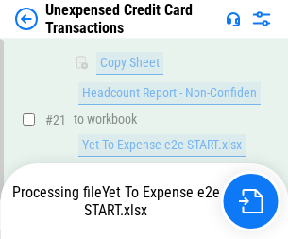
scroll to position [403, 0]
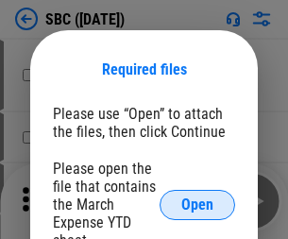
click at [197, 204] on span "Open" at bounding box center [197, 204] width 32 height 15
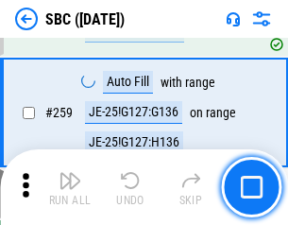
scroll to position [3691, 0]
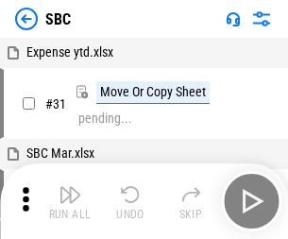
click at [70, 201] on img "button" at bounding box center [70, 194] width 23 height 23
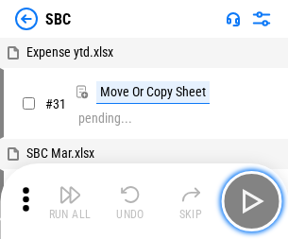
scroll to position [19, 0]
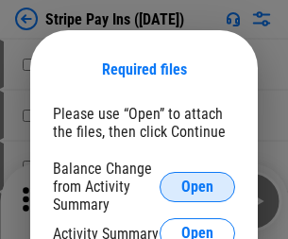
click at [197, 186] on span "Open" at bounding box center [197, 186] width 32 height 15
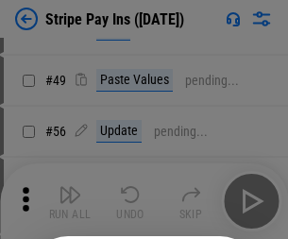
scroll to position [343, 0]
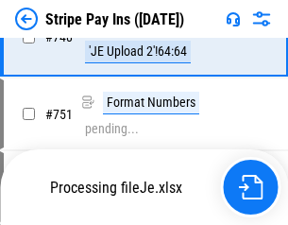
scroll to position [9792, 0]
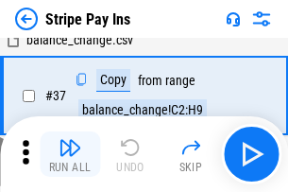
click at [70, 154] on img "button" at bounding box center [70, 147] width 23 height 23
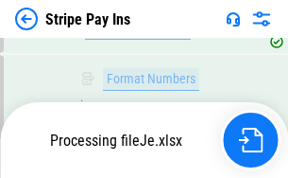
scroll to position [9751, 0]
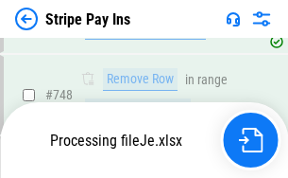
scroll to position [9751, 0]
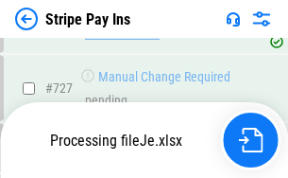
scroll to position [9751, 0]
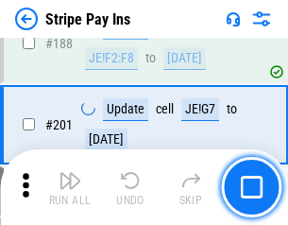
scroll to position [2690, 0]
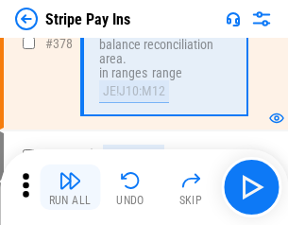
click at [70, 187] on img "button" at bounding box center [70, 180] width 23 height 23
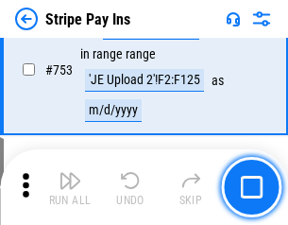
scroll to position [9727, 0]
